Goal: Task Accomplishment & Management: Manage account settings

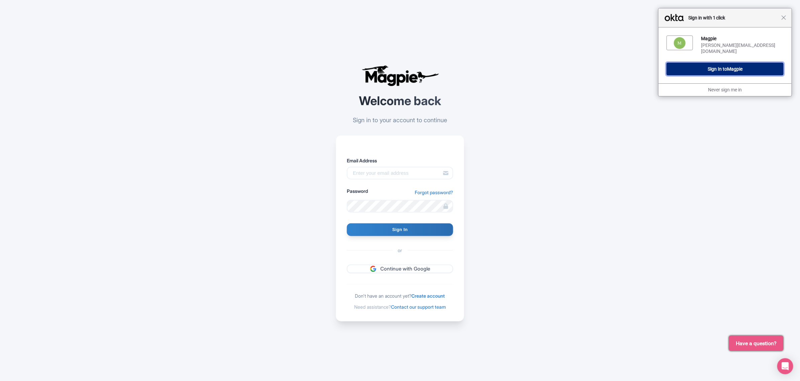
click at [721, 64] on button "Sign In to Magpie" at bounding box center [724, 69] width 117 height 13
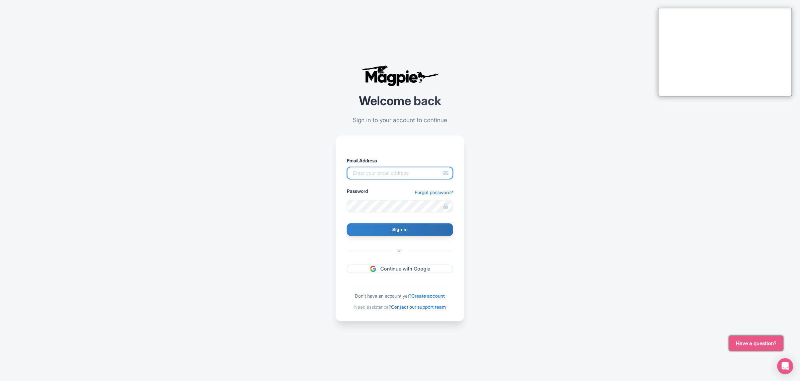
type input "Sabrina@takewalks.com"
type input "Signing in..."
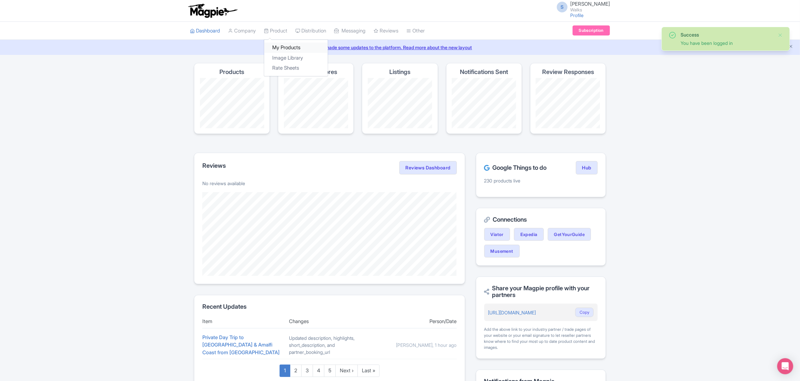
click at [285, 49] on link "My Products" at bounding box center [296, 47] width 64 height 10
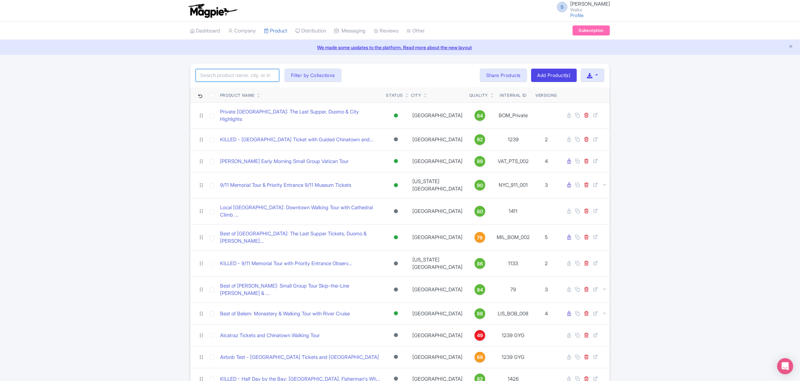
click at [219, 79] on input "search" at bounding box center [238, 75] width 84 height 13
paste input "MAD_MTW_009"
type input "MAD_MTW_009"
click button "Search" at bounding box center [0, 0] width 0 height 0
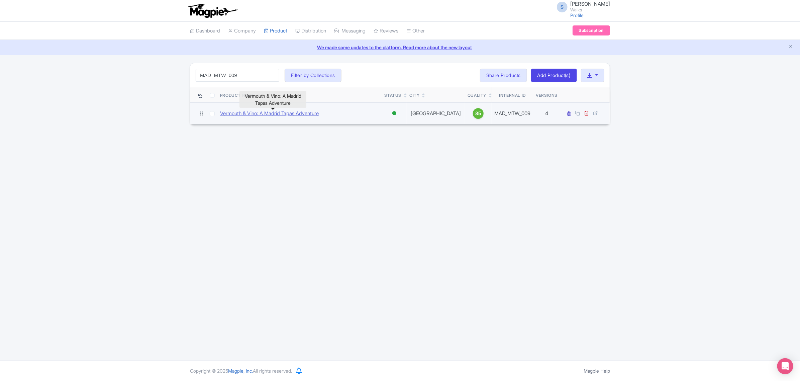
click at [245, 112] on link "Vermouth & Vino: A Madrid Tapas Adventure" at bounding box center [269, 114] width 99 height 8
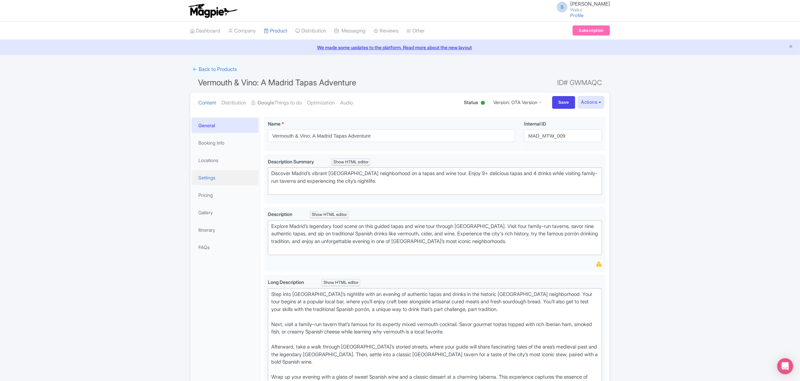
click at [223, 176] on link "Settings" at bounding box center [225, 177] width 67 height 15
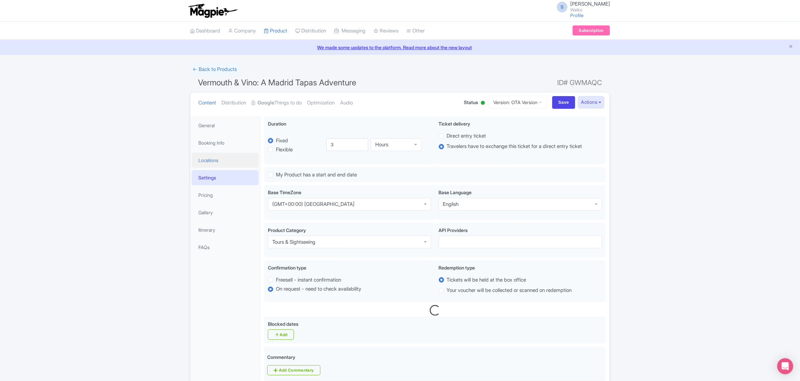
click at [218, 159] on link "Locations" at bounding box center [225, 159] width 67 height 15
